Goal: Task Accomplishment & Management: Manage account settings

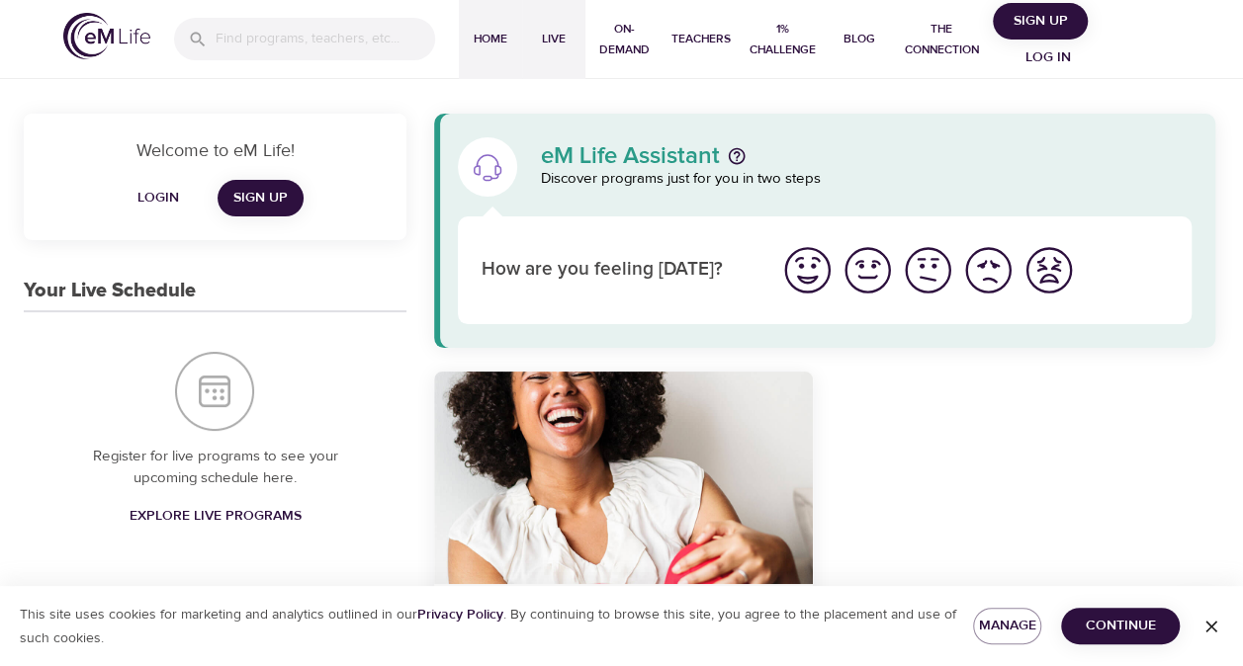
click at [547, 45] on span "Live" at bounding box center [553, 39] width 47 height 21
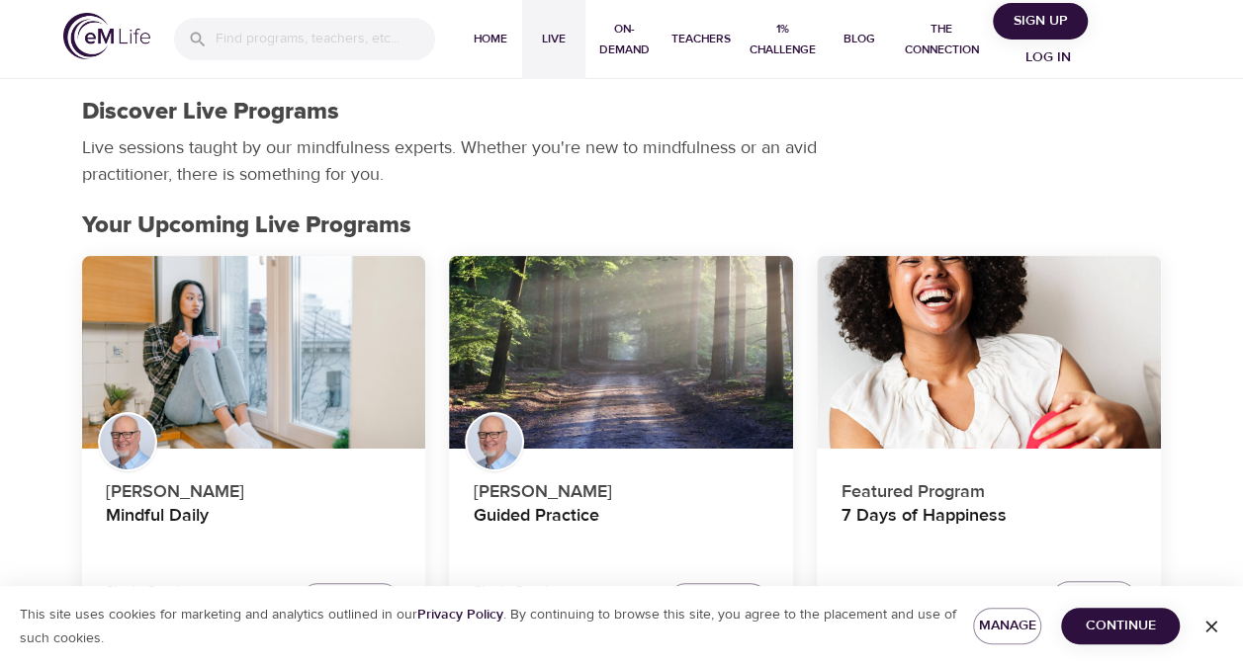
click at [1068, 65] on span "Log in" at bounding box center [1047, 57] width 79 height 25
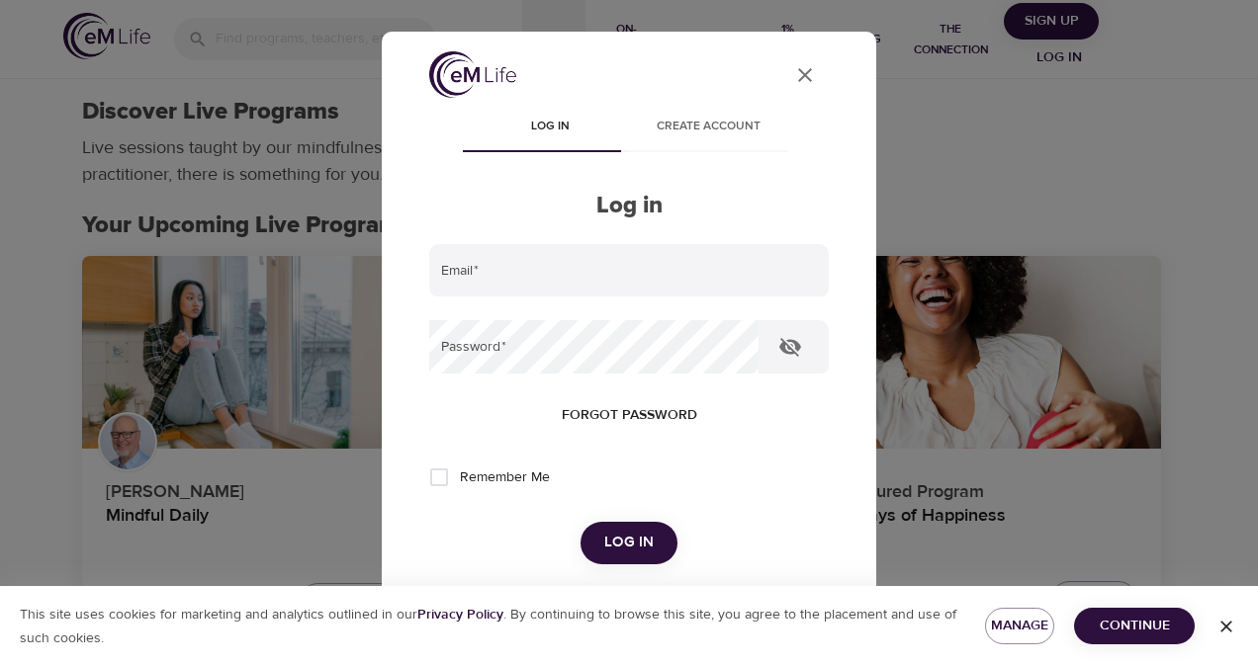
type input "michelle.schmidtcorea@wwt.com"
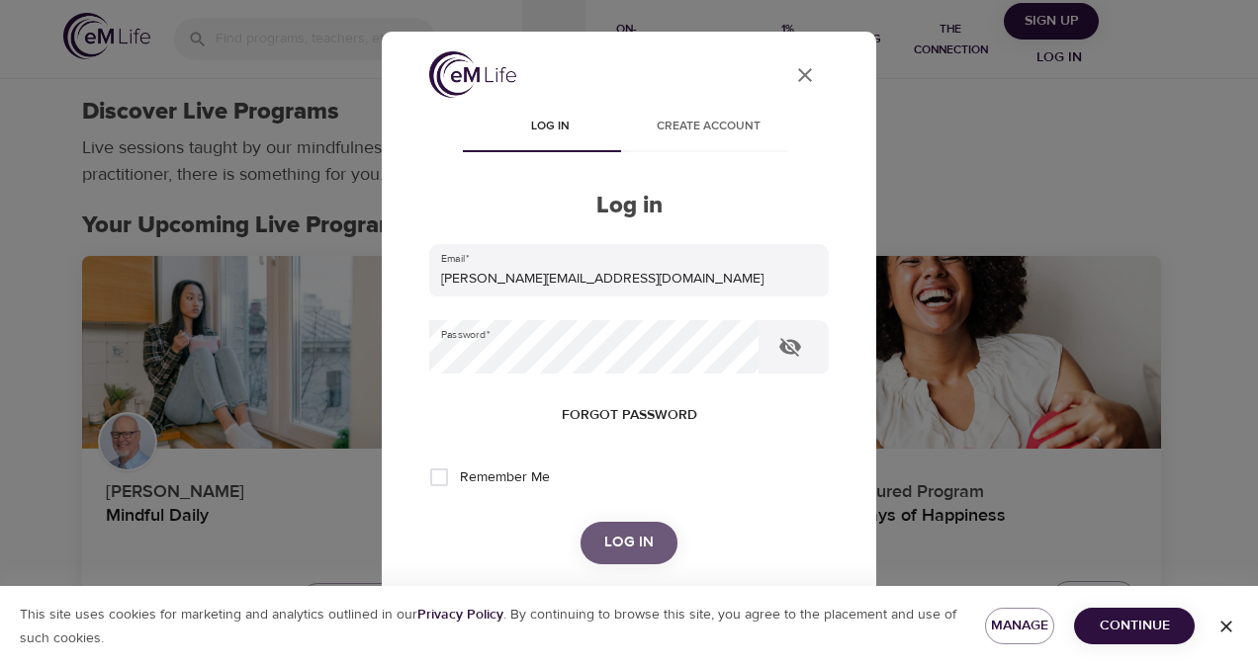
click at [642, 540] on span "Log in" at bounding box center [628, 543] width 49 height 26
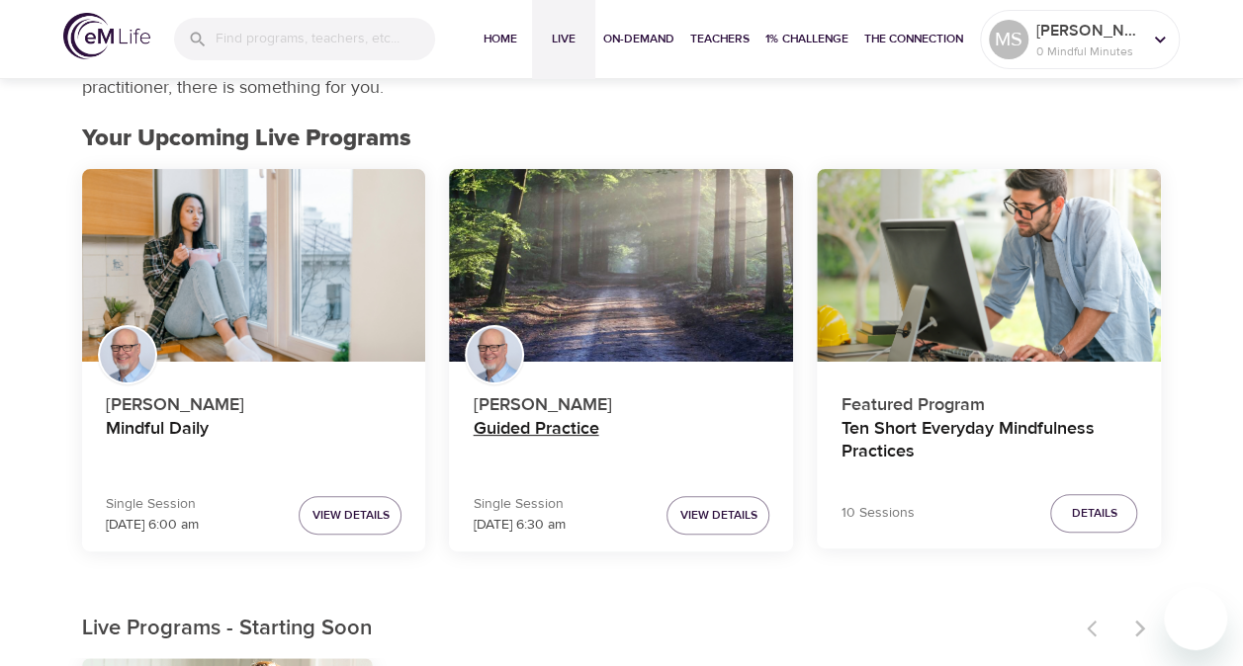
scroll to position [198, 0]
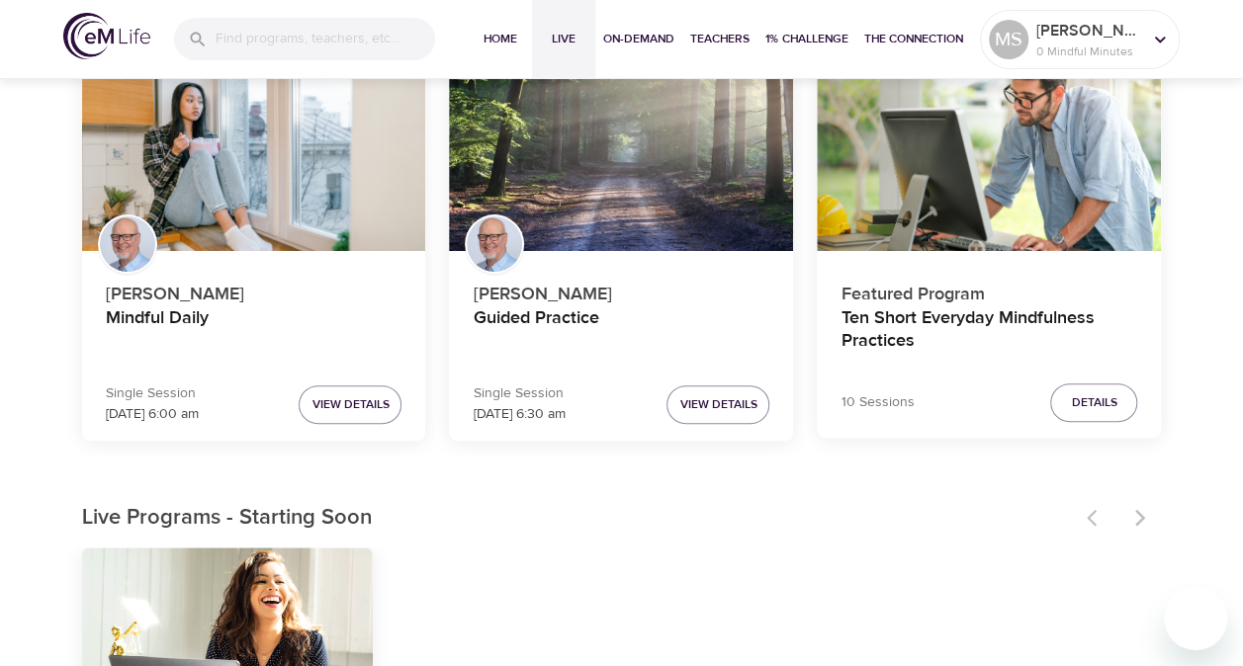
click at [1141, 517] on div at bounding box center [1118, 518] width 87 height 44
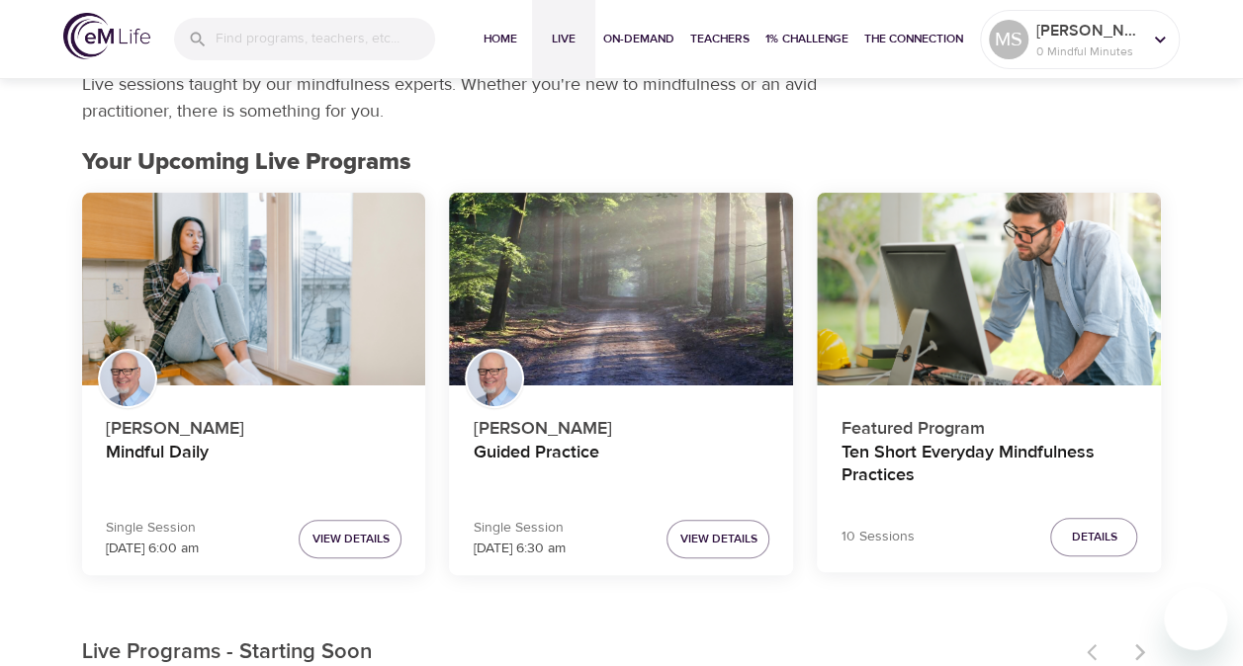
scroll to position [0, 0]
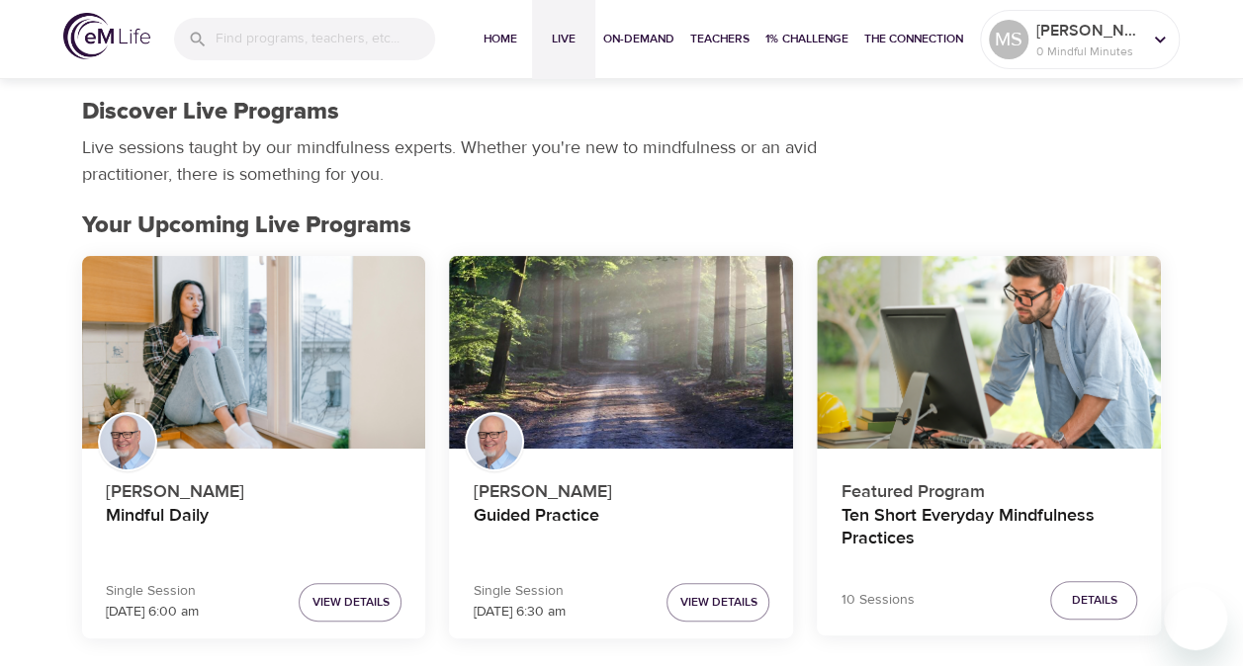
click at [578, 51] on button "Live" at bounding box center [563, 39] width 63 height 79
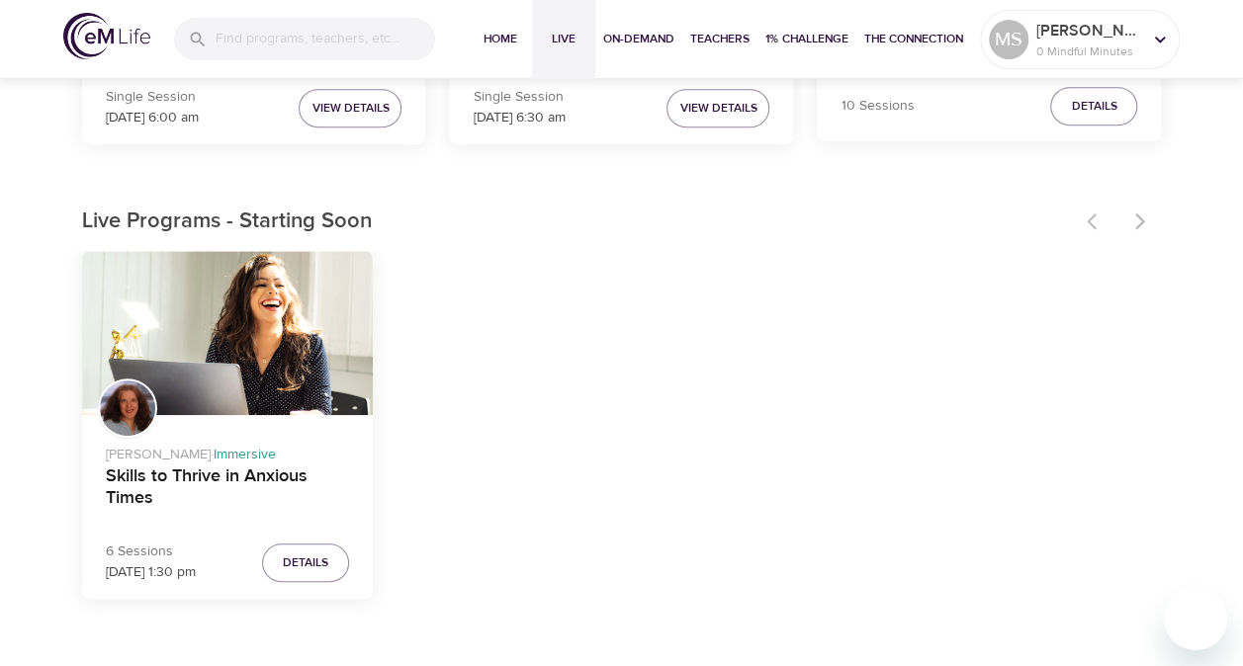
scroll to position [198, 0]
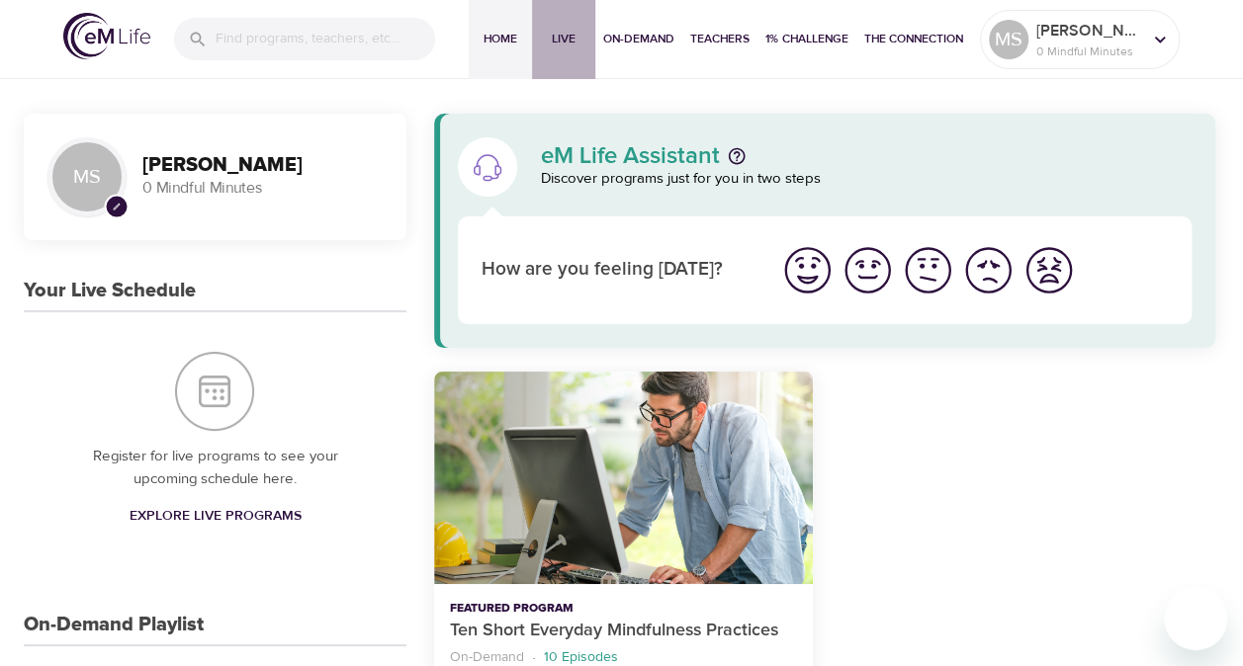
click at [543, 32] on span "Live" at bounding box center [563, 39] width 47 height 21
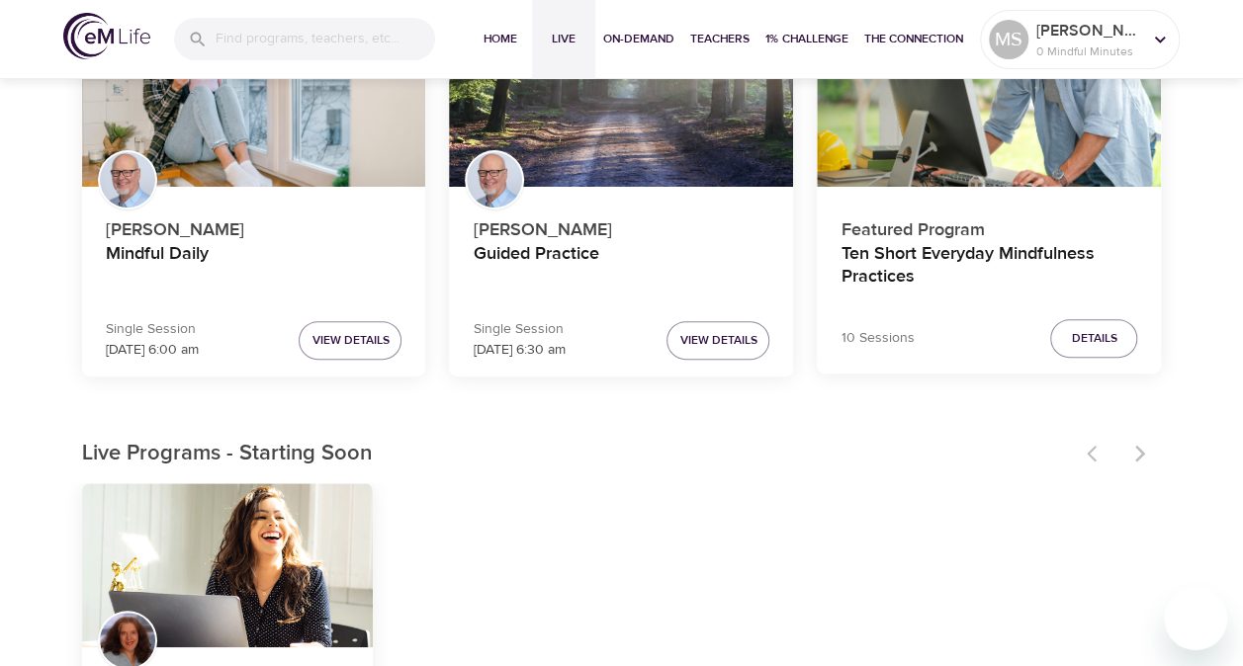
scroll to position [297, 0]
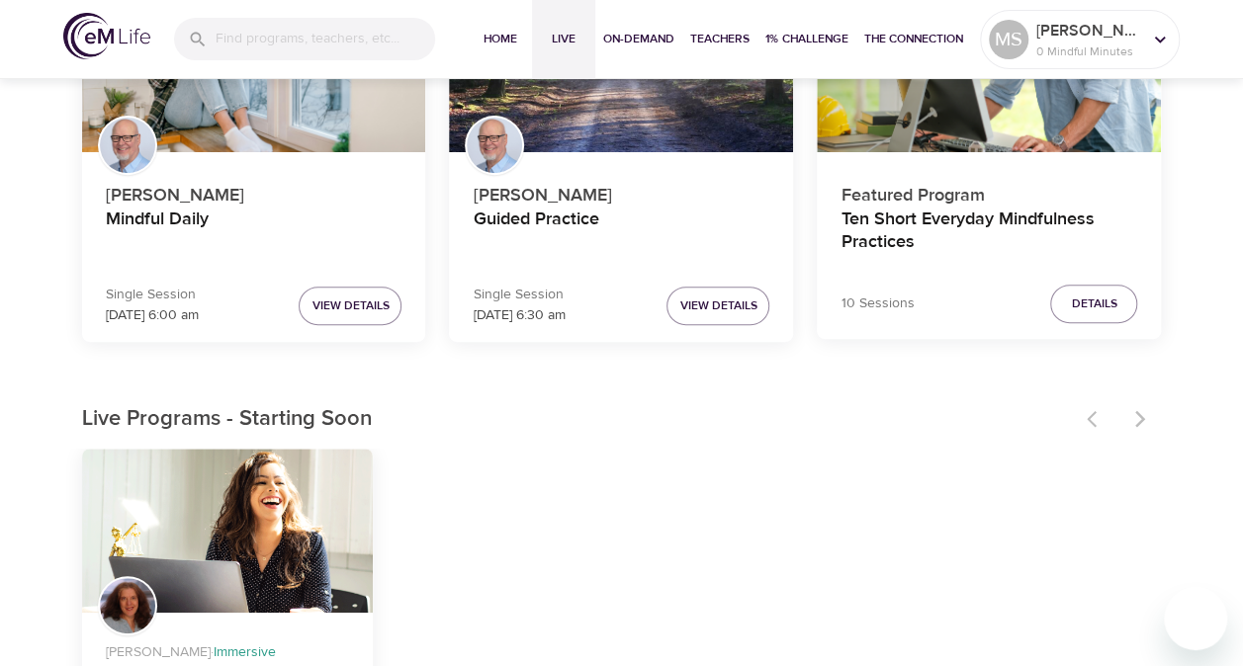
click at [1144, 423] on div at bounding box center [1118, 419] width 87 height 44
